Goal: Information Seeking & Learning: Learn about a topic

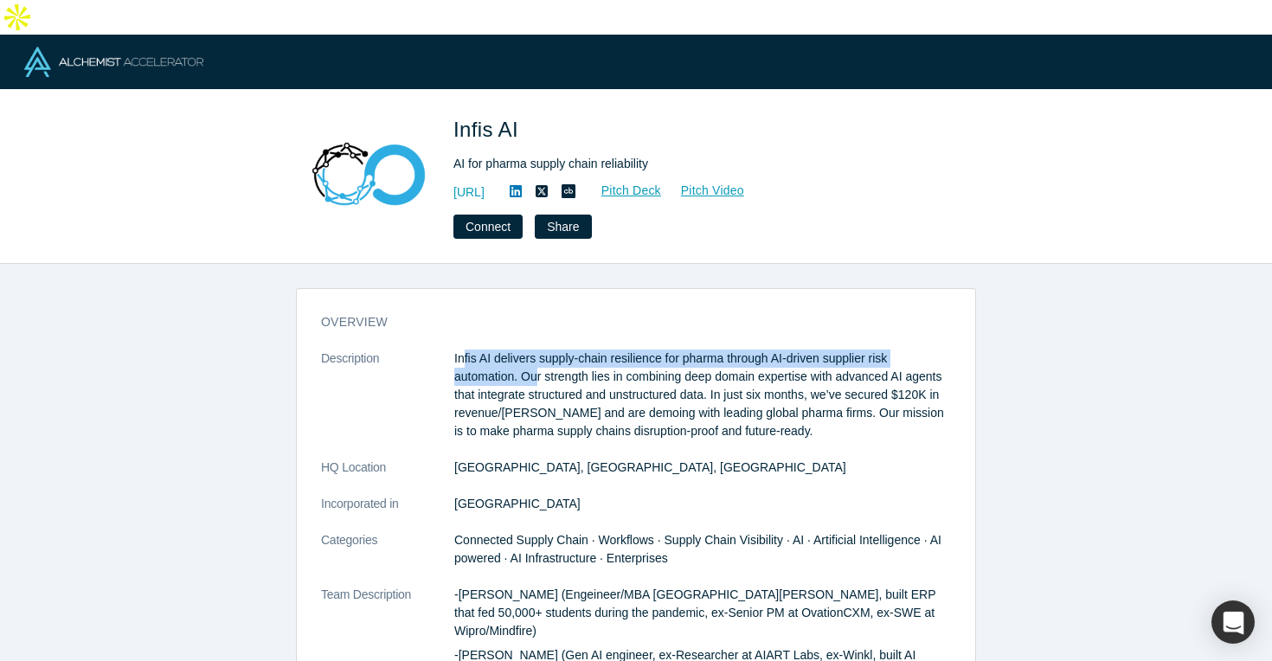
drag, startPoint x: 462, startPoint y: 324, endPoint x: 535, endPoint y: 333, distance: 74.0
click at [535, 349] on p "Infis AI delivers supply-chain resilience for pharma through AI-driven supplier…" at bounding box center [702, 394] width 497 height 91
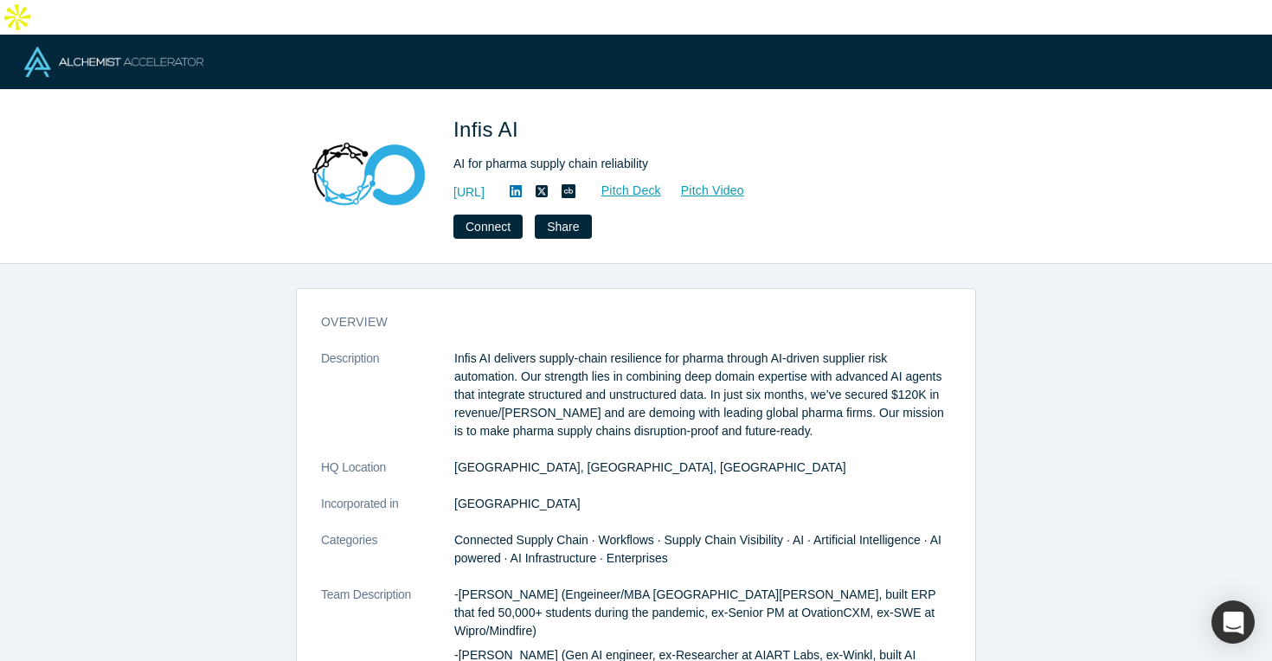
click at [580, 362] on p "Infis AI delivers supply-chain resilience for pharma through AI-driven supplier…" at bounding box center [702, 394] width 497 height 91
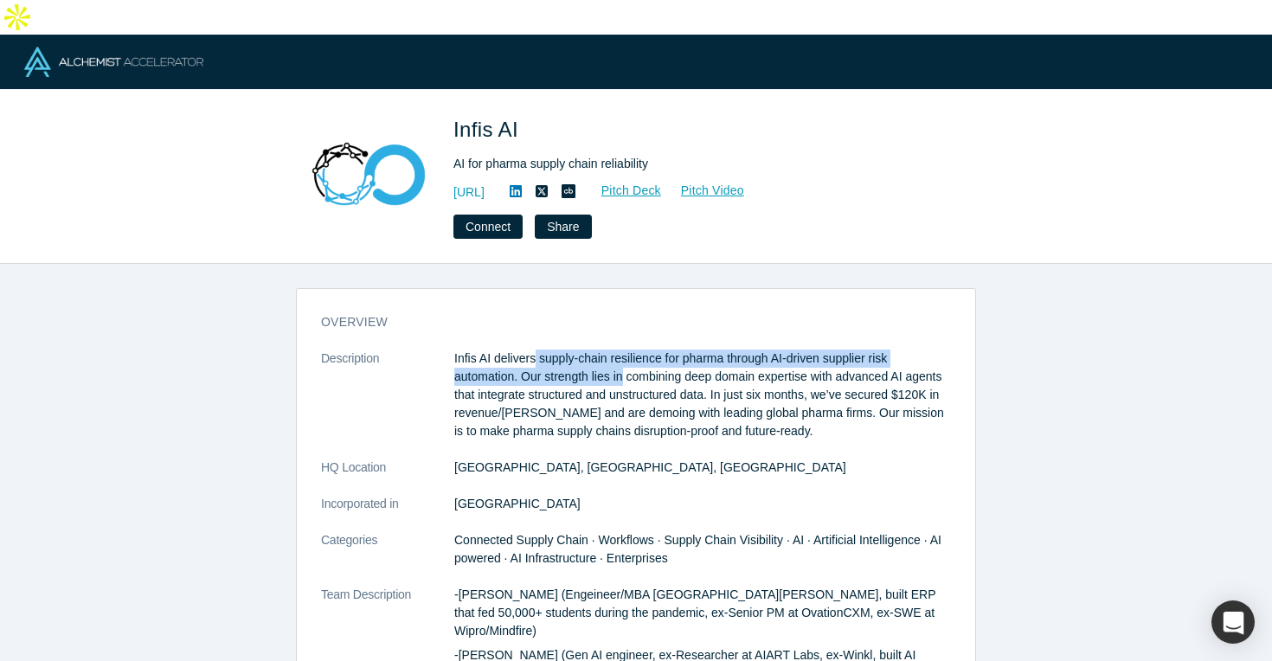
drag, startPoint x: 533, startPoint y: 321, endPoint x: 621, endPoint y: 339, distance: 90.1
click at [622, 349] on p "Infis AI delivers supply-chain resilience for pharma through AI-driven supplier…" at bounding box center [702, 394] width 497 height 91
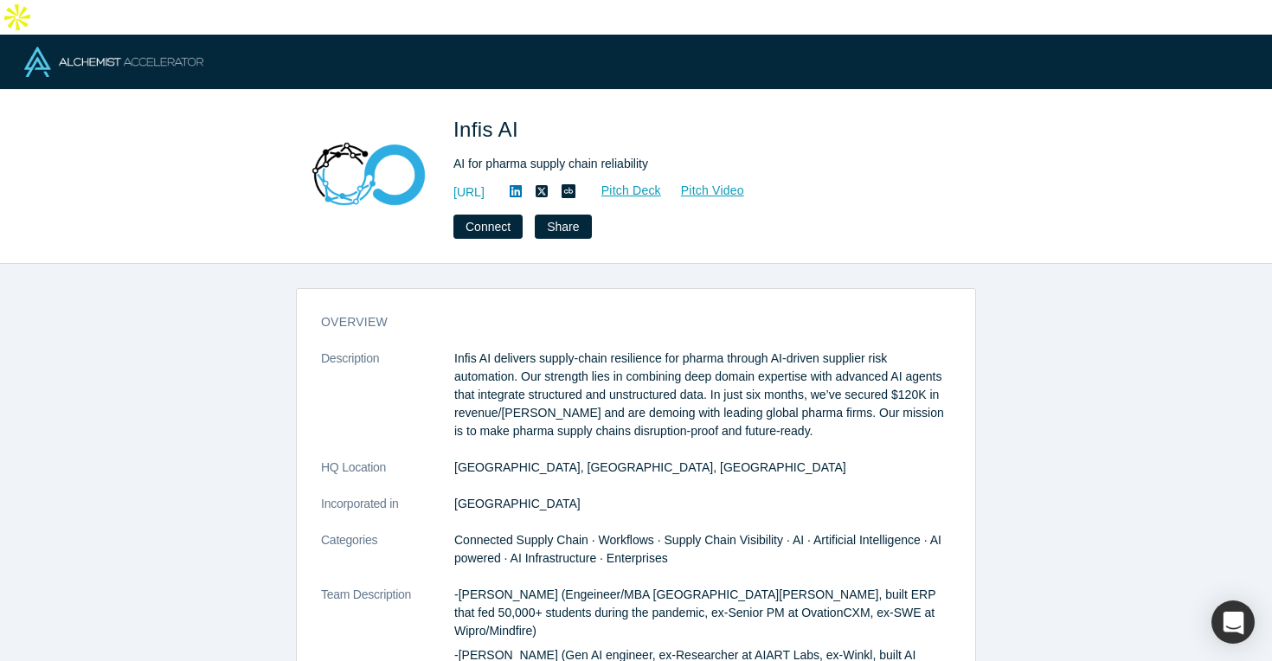
click at [664, 349] on p "Infis AI delivers supply-chain resilience for pharma through AI-driven supplier…" at bounding box center [702, 394] width 497 height 91
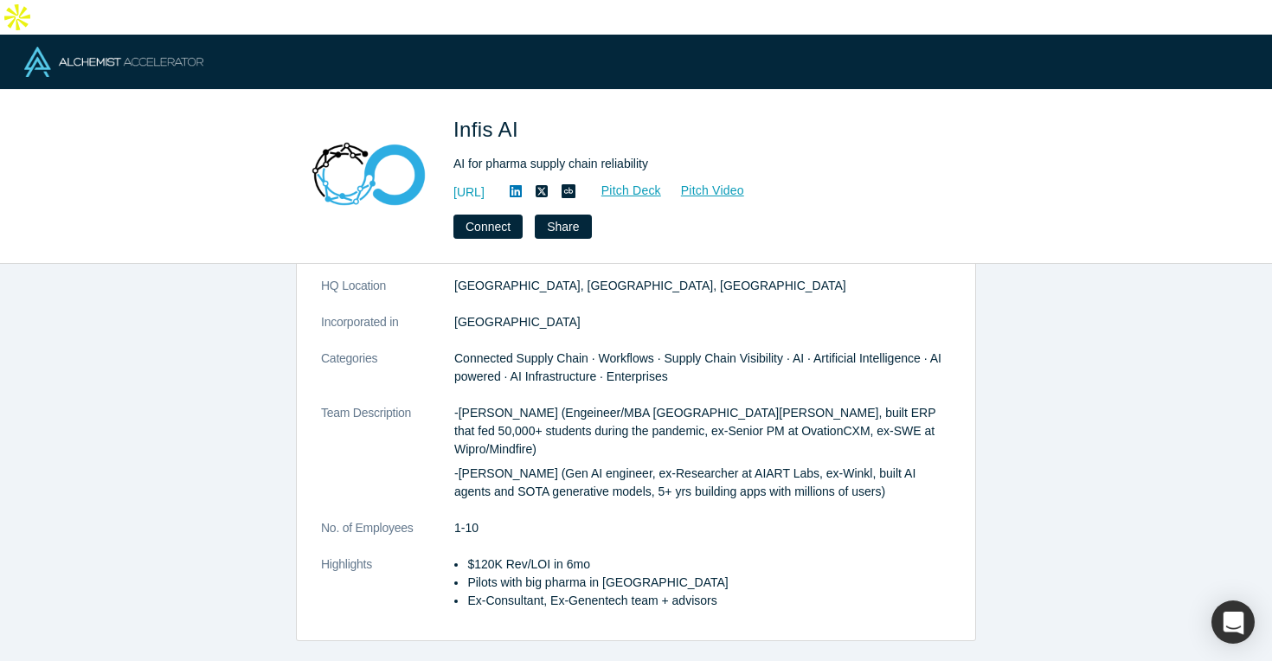
scroll to position [184, 0]
drag, startPoint x: 460, startPoint y: 377, endPoint x: 503, endPoint y: 377, distance: 43.3
click at [503, 401] on p "-Prayas Tiwari (Engeineer/MBA UC Davis, built ERP that fed 50,000+ students dur…" at bounding box center [702, 428] width 497 height 55
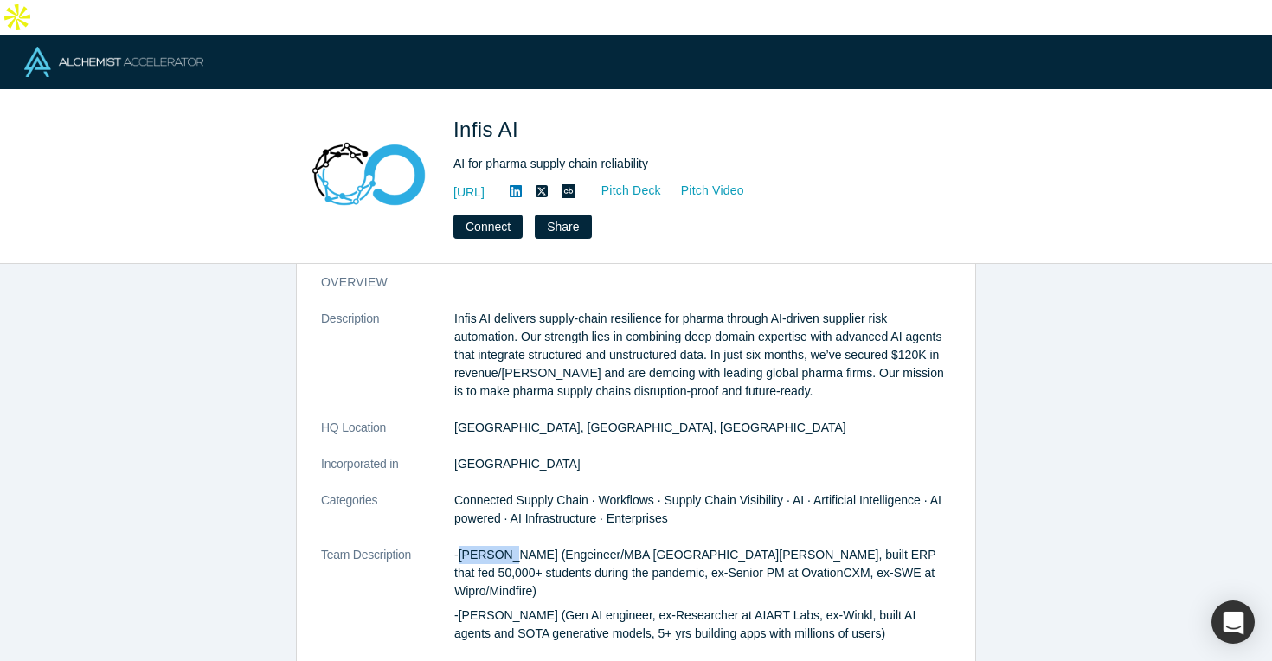
scroll to position [0, 0]
